Goal: Navigation & Orientation: Understand site structure

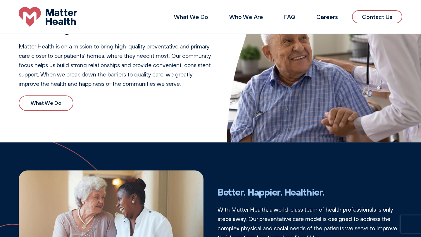
scroll to position [58, 0]
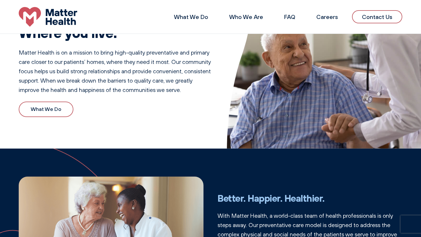
click at [49, 108] on link "What We Do" at bounding box center [46, 109] width 55 height 15
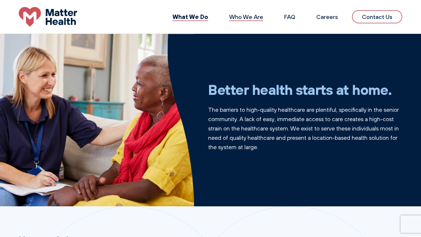
click at [246, 16] on link "Who We Are" at bounding box center [246, 16] width 34 height 7
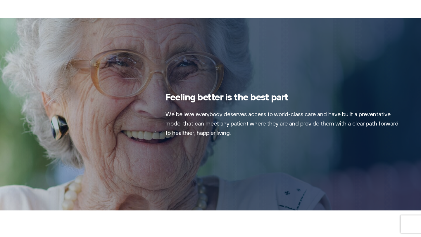
scroll to position [324, 0]
